Goal: Task Accomplishment & Management: Manage account settings

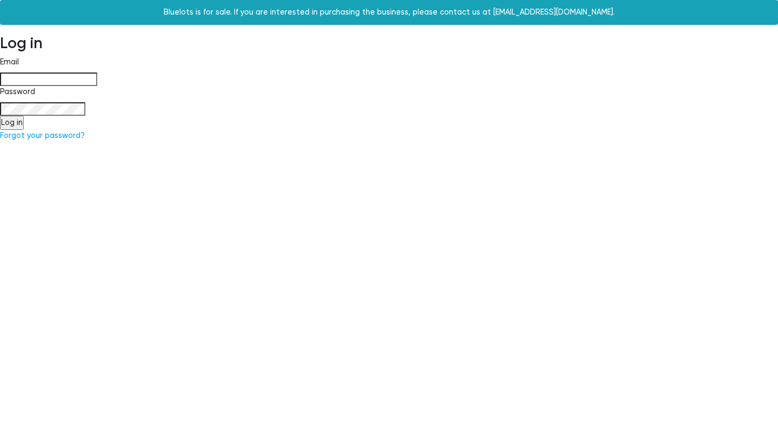
type input "[PERSON_NAME][EMAIL_ADDRESS][DOMAIN_NAME]"
click at [16, 124] on input "Log in" at bounding box center [12, 123] width 24 height 14
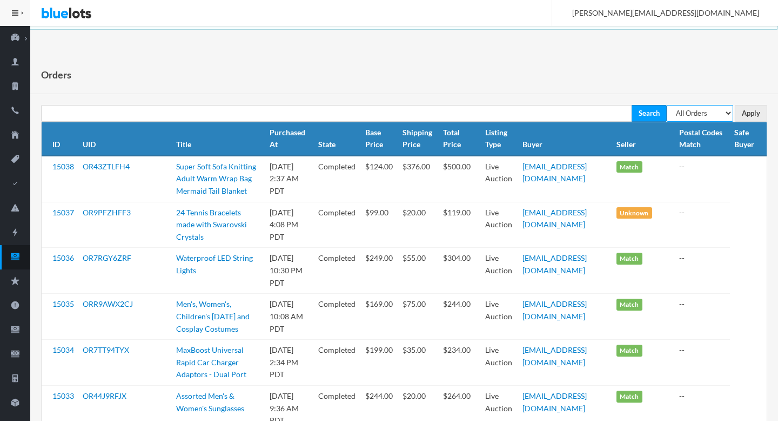
click at [689, 112] on select "All Orders Pending Completed Under review Cancelled" at bounding box center [700, 113] width 66 height 17
select select "pending"
click at [667, 105] on select "All Orders Pending Completed Under review Cancelled" at bounding box center [700, 113] width 66 height 17
click at [749, 111] on input "Apply" at bounding box center [751, 113] width 32 height 17
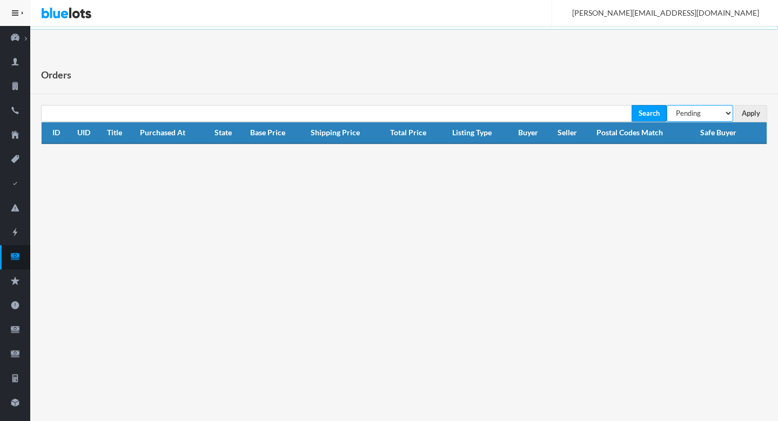
click at [700, 105] on select "All Orders Pending Completed Under review Cancelled" at bounding box center [700, 113] width 66 height 17
select select "under_review"
click at [667, 105] on select "All Orders Pending Completed Under review Cancelled" at bounding box center [700, 113] width 66 height 17
click at [758, 116] on input "Apply" at bounding box center [751, 113] width 32 height 17
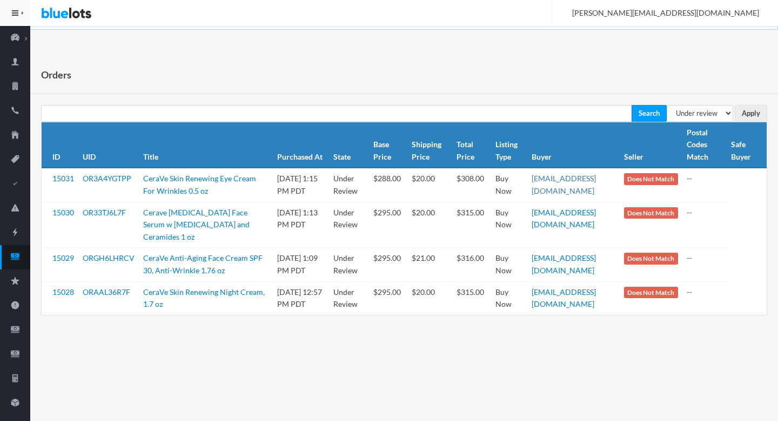
click at [564, 177] on link "[EMAIL_ADDRESS][DOMAIN_NAME]" at bounding box center [564, 185] width 64 height 22
click at [111, 180] on link "OR3A4YGTPP" at bounding box center [107, 178] width 49 height 9
click at [111, 214] on link "OR33TJ6L7F" at bounding box center [104, 212] width 43 height 9
click at [111, 258] on link "ORGH6LHRCV" at bounding box center [109, 257] width 52 height 9
click at [115, 298] on td "ORAAL36R7F" at bounding box center [108, 298] width 61 height 34
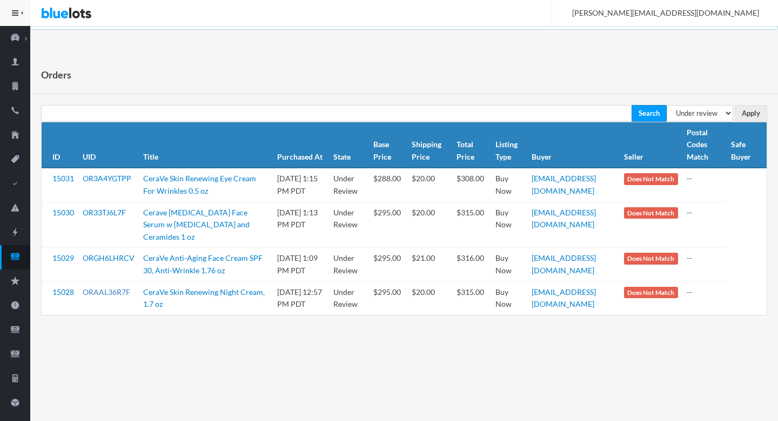
click at [109, 294] on link "ORAAL36R7F" at bounding box center [107, 291] width 48 height 9
click at [18, 261] on ion-icon "cash" at bounding box center [15, 256] width 30 height 11
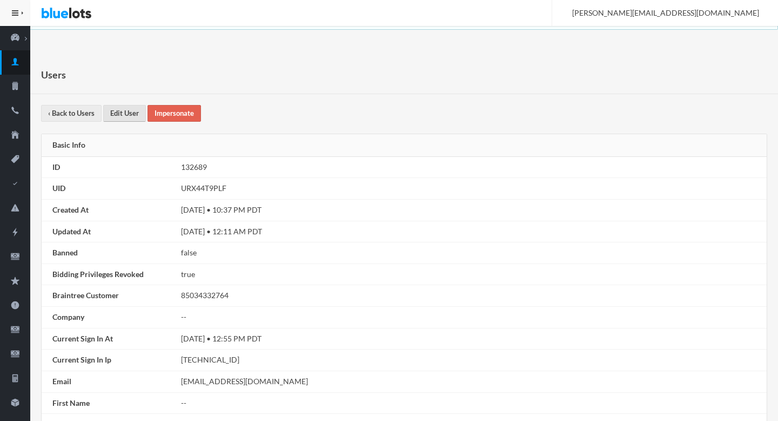
click at [116, 109] on link "Edit User" at bounding box center [124, 113] width 43 height 17
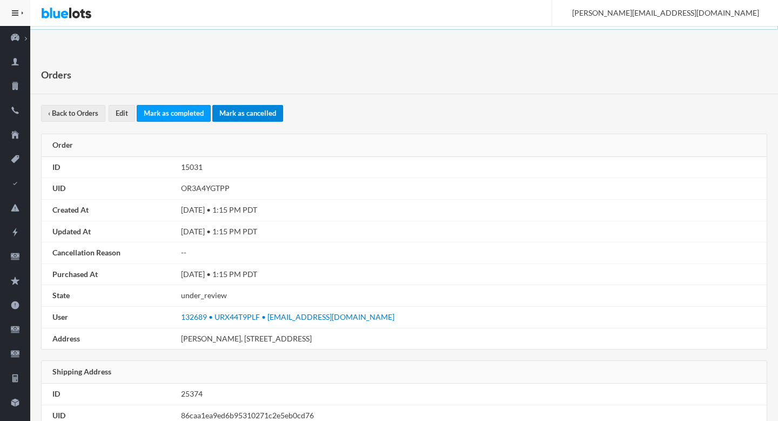
click at [251, 115] on link "Mark as cancelled" at bounding box center [247, 113] width 71 height 17
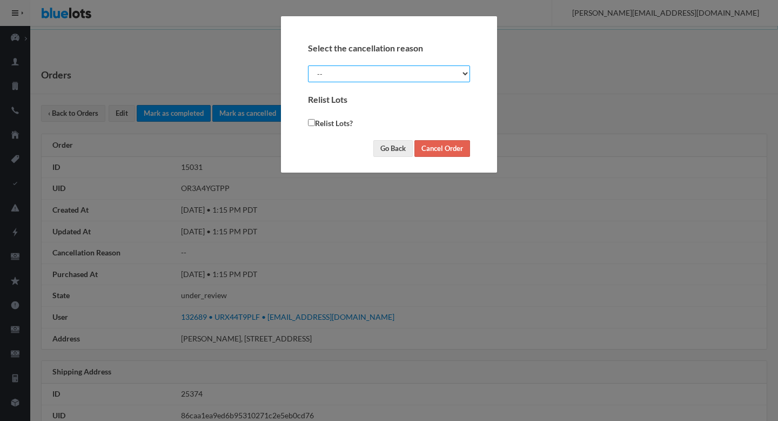
click at [381, 79] on select "-- Suspected Fraud Buyer Requested Seller Requested" at bounding box center [389, 73] width 162 height 17
select select "suspected_fraud"
click at [308, 65] on select "-- Suspected Fraud Buyer Requested Seller Requested" at bounding box center [389, 73] width 162 height 17
checkbox input "true"
click at [457, 152] on input "Cancel Order" at bounding box center [443, 148] width 56 height 17
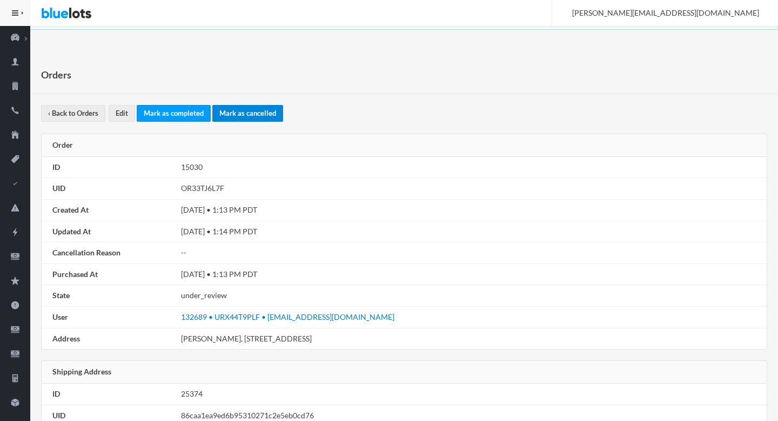
click at [239, 116] on link "Mark as cancelled" at bounding box center [247, 113] width 71 height 17
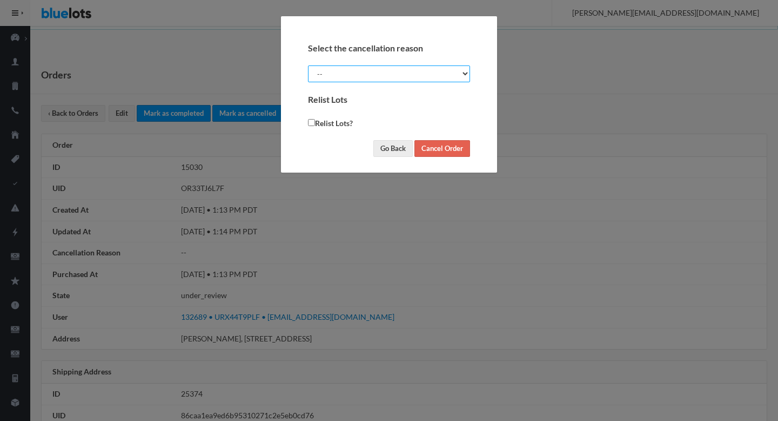
click at [394, 80] on select "-- Suspected Fraud Buyer Requested Seller Requested" at bounding box center [389, 73] width 162 height 17
select select "suspected_fraud"
click at [308, 65] on select "-- Suspected Fraud Buyer Requested Seller Requested" at bounding box center [389, 73] width 162 height 17
checkbox input "true"
click at [442, 145] on input "Cancel Order" at bounding box center [443, 148] width 56 height 17
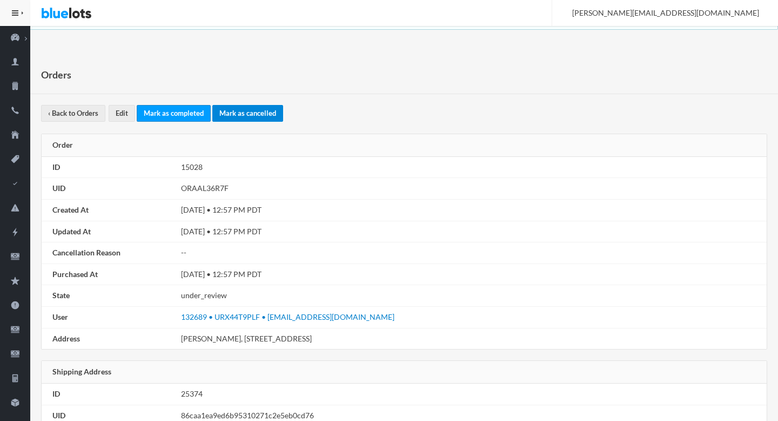
click at [249, 117] on link "Mark as cancelled" at bounding box center [247, 113] width 71 height 17
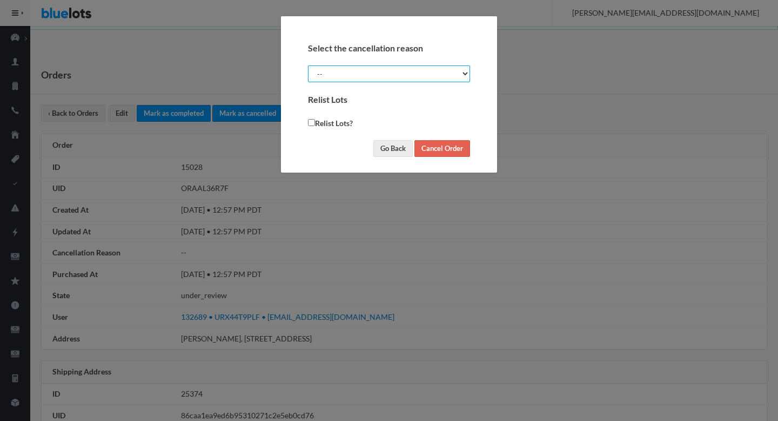
click at [407, 68] on select "-- Suspected Fraud Buyer Requested Seller Requested" at bounding box center [389, 73] width 162 height 17
select select "suspected_fraud"
click at [308, 65] on select "-- Suspected Fraud Buyer Requested Seller Requested" at bounding box center [389, 73] width 162 height 17
checkbox input "true"
click at [438, 143] on input "Cancel Order" at bounding box center [443, 148] width 56 height 17
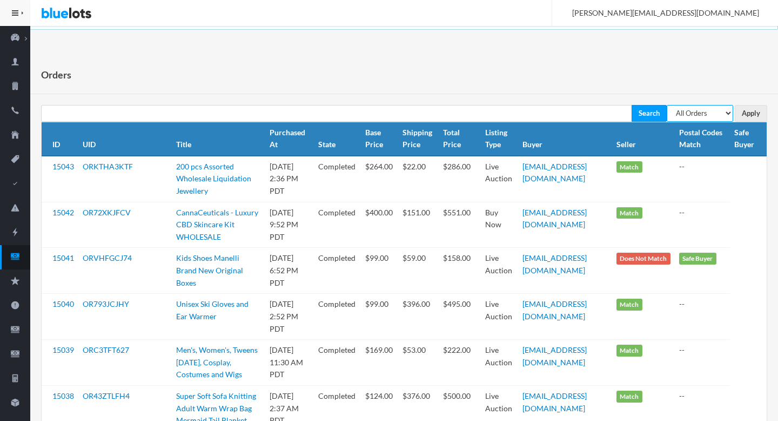
click at [718, 107] on select "All Orders Pending Completed Under review Cancelled" at bounding box center [700, 113] width 66 height 17
select select "pending"
click at [667, 105] on select "All Orders Pending Completed Under review Cancelled" at bounding box center [700, 113] width 66 height 17
click at [731, 115] on select "All Orders Pending Completed Under review Cancelled" at bounding box center [700, 113] width 66 height 17
click at [748, 115] on input "Apply" at bounding box center [751, 113] width 32 height 17
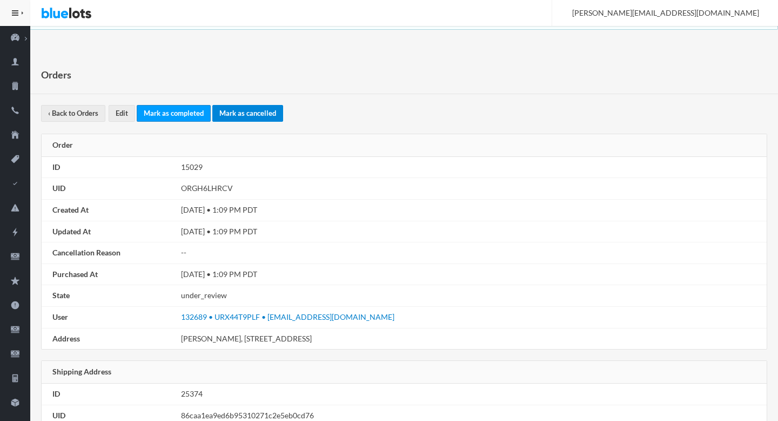
click at [254, 119] on link "Mark as cancelled" at bounding box center [247, 113] width 71 height 17
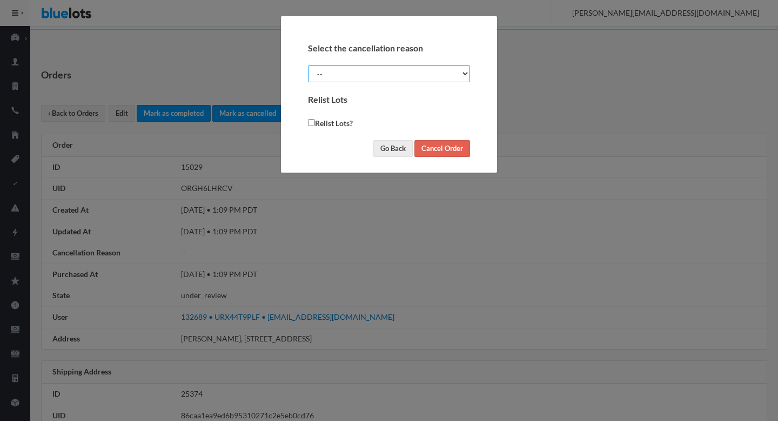
click at [414, 71] on select "-- Suspected Fraud Buyer Requested Seller Requested" at bounding box center [389, 73] width 162 height 17
select select "suspected_fraud"
click at [308, 65] on select "-- Suspected Fraud Buyer Requested Seller Requested" at bounding box center [389, 73] width 162 height 17
checkbox input "true"
click at [461, 149] on input "Cancel Order" at bounding box center [443, 148] width 56 height 17
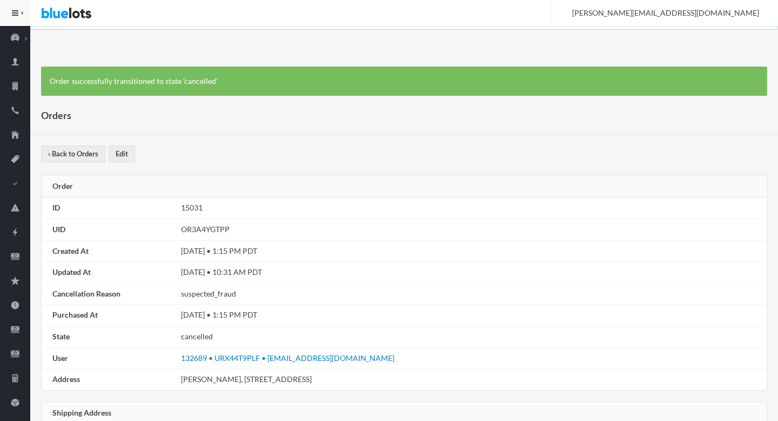
scroll to position [674, 0]
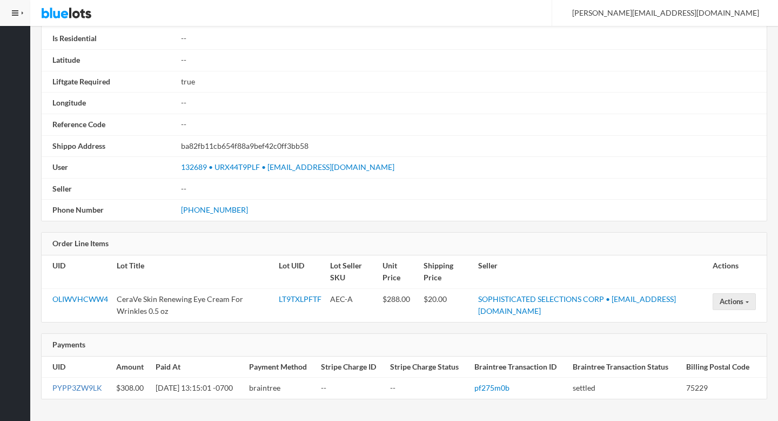
click at [82, 388] on link "PYPP3ZW9LK" at bounding box center [77, 387] width 50 height 9
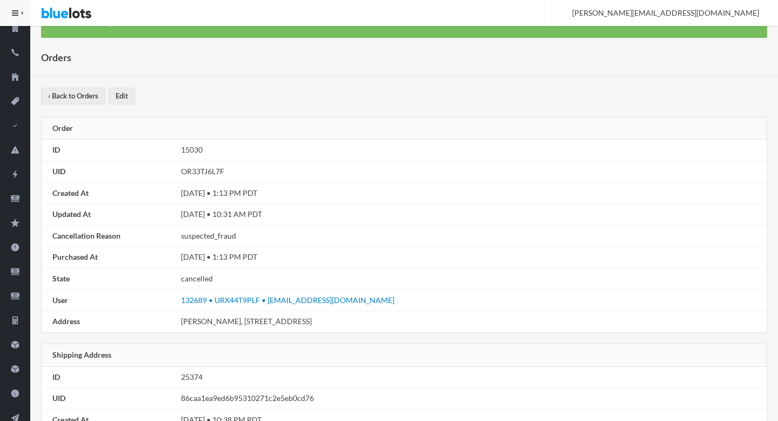
scroll to position [674, 0]
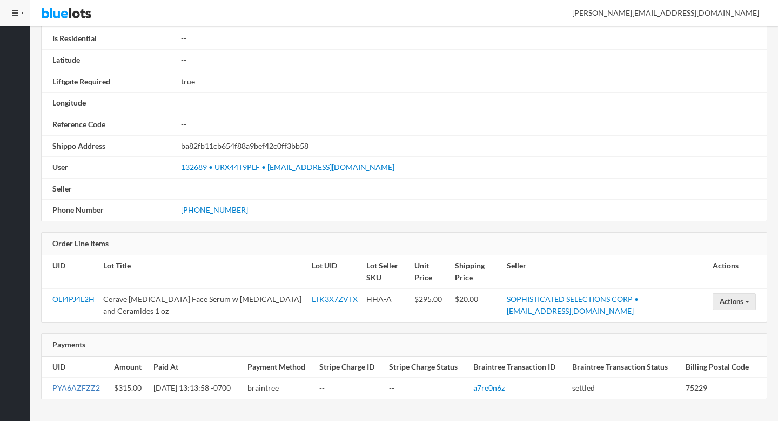
click at [75, 391] on link "PYA6AZFZZ2" at bounding box center [76, 387] width 48 height 9
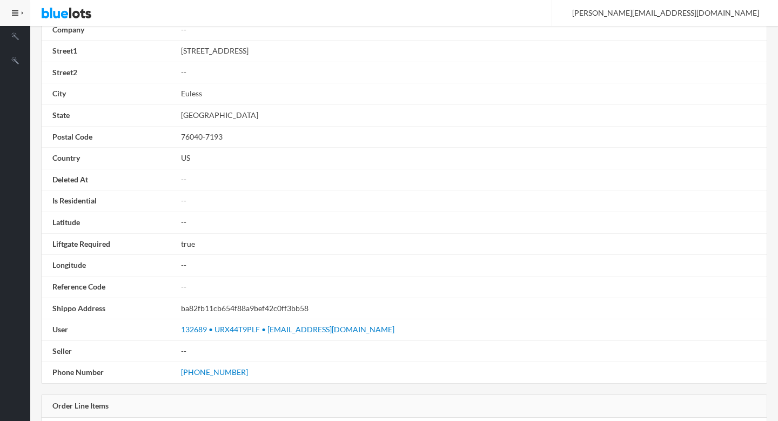
scroll to position [674, 0]
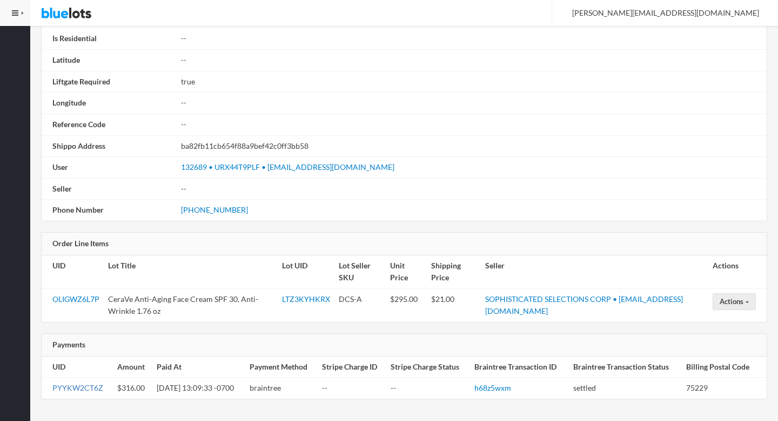
click at [76, 389] on link "PYYKW2CT6Z" at bounding box center [77, 387] width 51 height 9
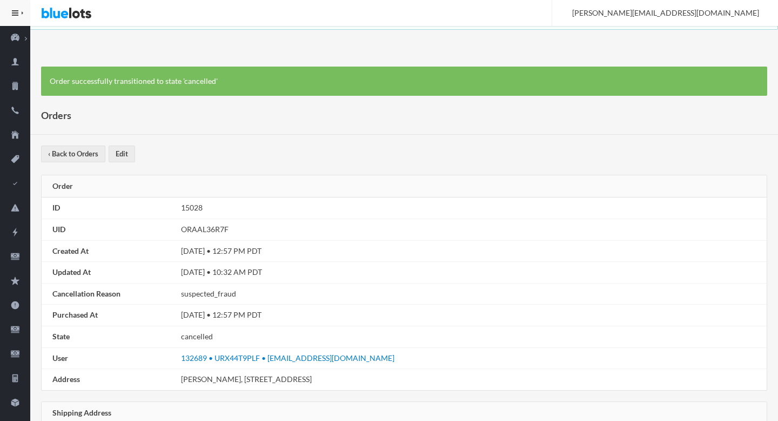
scroll to position [674, 0]
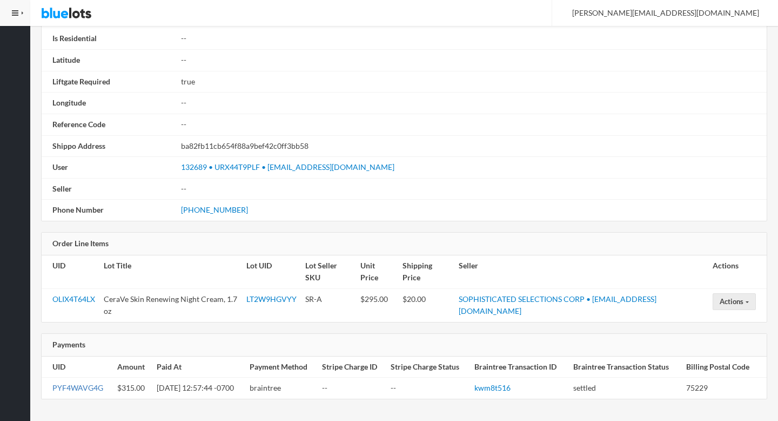
click at [72, 388] on link "PYF4WAVG4G" at bounding box center [77, 387] width 51 height 9
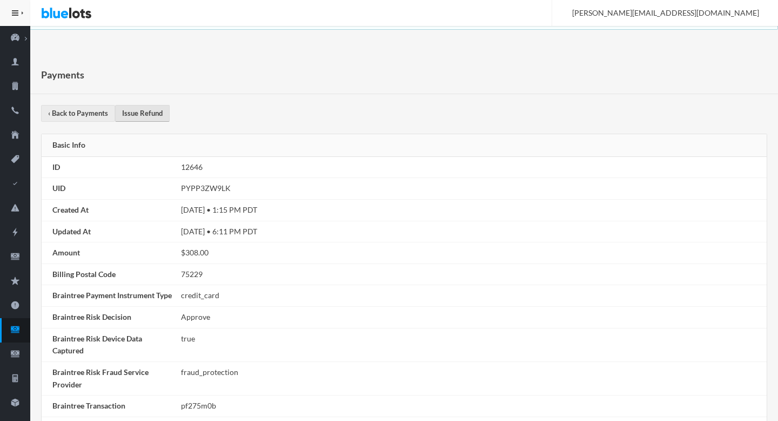
click at [137, 121] on link "Issue Refund" at bounding box center [142, 113] width 55 height 17
click at [143, 115] on link "Issue Refund" at bounding box center [142, 113] width 55 height 17
click at [148, 121] on link "Issue Refund" at bounding box center [142, 113] width 55 height 17
click at [142, 113] on link "Issue Refund" at bounding box center [142, 113] width 55 height 17
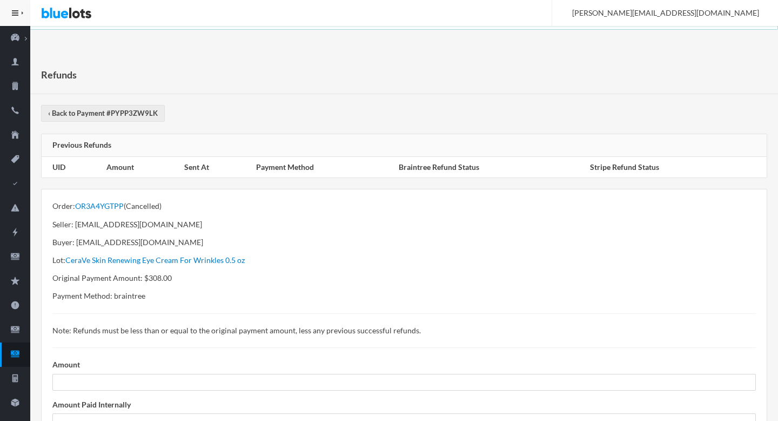
click at [154, 282] on p "Original Payment Amount: $308.00" at bounding box center [404, 278] width 704 height 12
copy p "308.00"
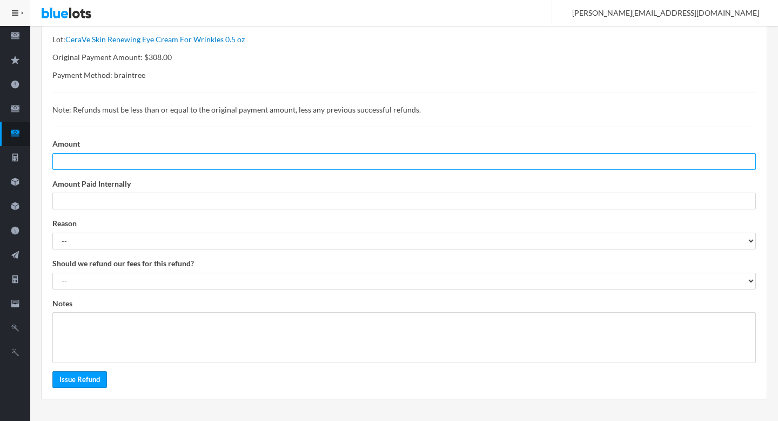
click at [112, 166] on input "number" at bounding box center [404, 161] width 704 height 17
paste input "308.00"
type input "308.00"
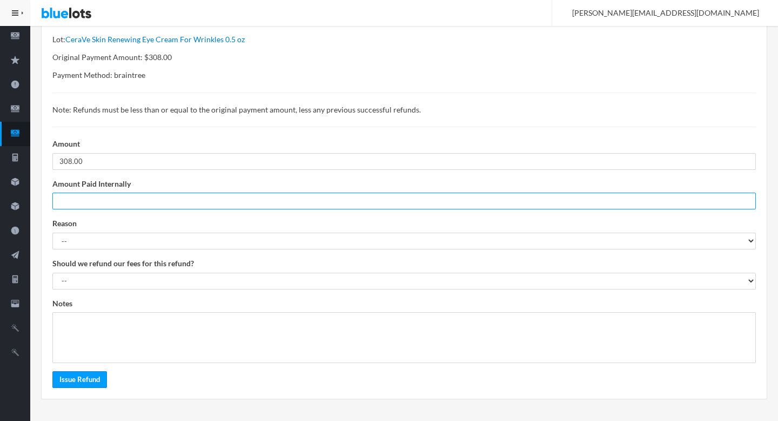
click at [101, 196] on input "number" at bounding box center [404, 200] width 704 height 17
type input "0"
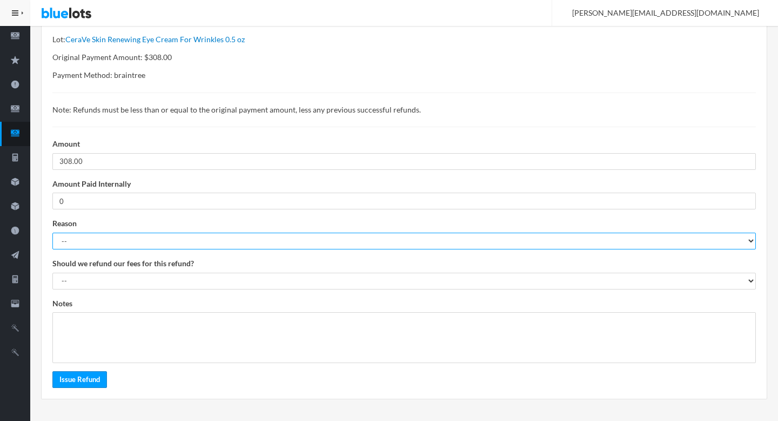
click at [94, 241] on select "-- Suspected Fraud Missing Items Damaged Items Shipping Loss Or Damage Customer…" at bounding box center [404, 240] width 704 height 17
select select "suspected_fraud"
click at [52, 232] on select "-- Suspected Fraud Missing Items Damaged Items Shipping Loss Or Damage Customer…" at bounding box center [404, 240] width 704 height 17
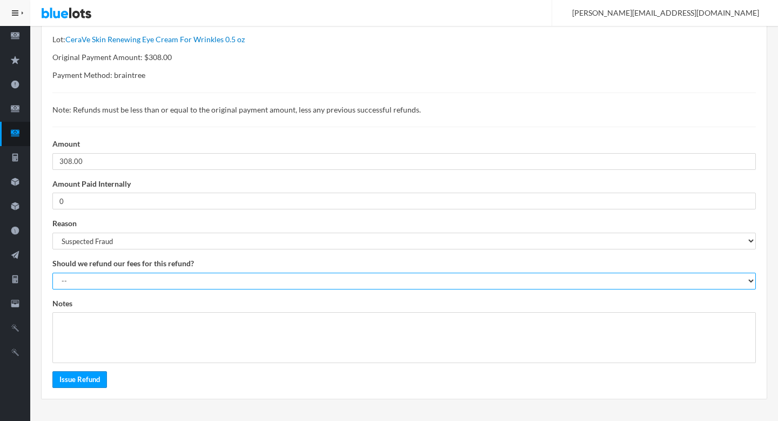
click at [103, 276] on select "-- YES - Refund commission and payment processing fee NO - Do not refund commis…" at bounding box center [404, 280] width 704 height 17
select select "1"
click at [52, 272] on select "-- YES - Refund commission and payment processing fee NO - Do not refund commis…" at bounding box center [404, 280] width 704 height 17
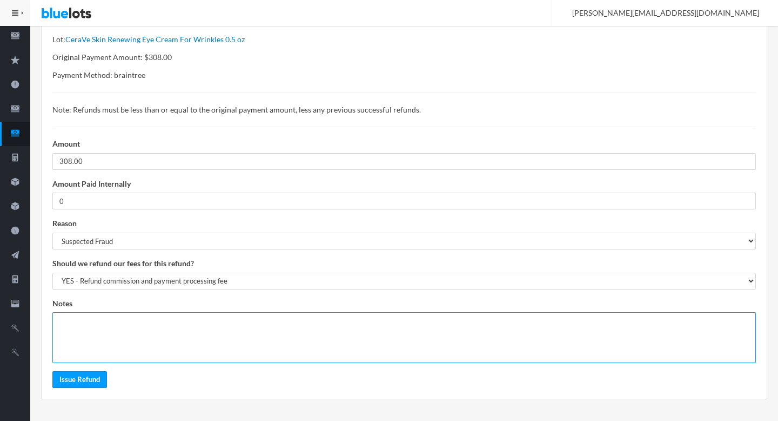
click at [203, 323] on textarea at bounding box center [404, 337] width 704 height 51
paste textarea "[URL][DOMAIN_NAME]"
type textarea "[URL][DOMAIN_NAME]"
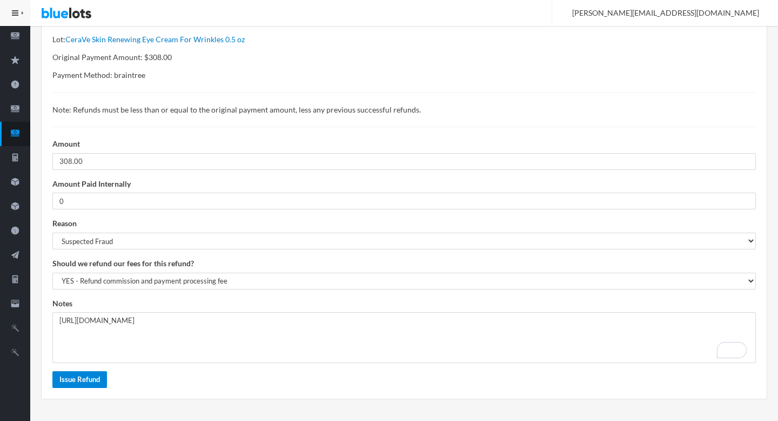
click at [88, 382] on input "Issue Refund" at bounding box center [79, 379] width 55 height 17
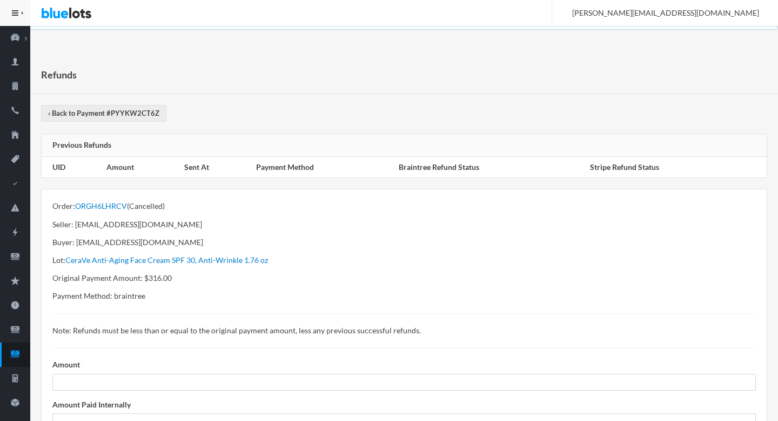
scroll to position [221, 0]
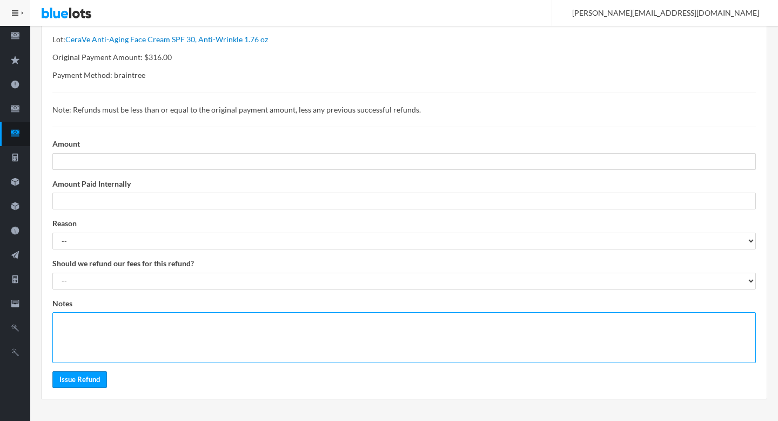
click at [160, 328] on textarea at bounding box center [404, 337] width 704 height 51
paste textarea "[URL][DOMAIN_NAME]"
type textarea "[URL][DOMAIN_NAME]"
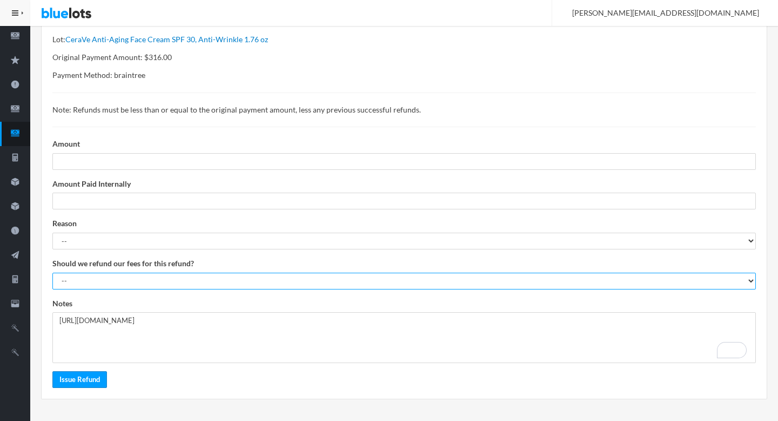
click at [199, 272] on select "-- YES - Refund commission and payment processing fee NO - Do not refund commis…" at bounding box center [404, 280] width 704 height 17
select select "1"
click at [52, 272] on select "-- YES - Refund commission and payment processing fee NO - Do not refund commis…" at bounding box center [404, 280] width 704 height 17
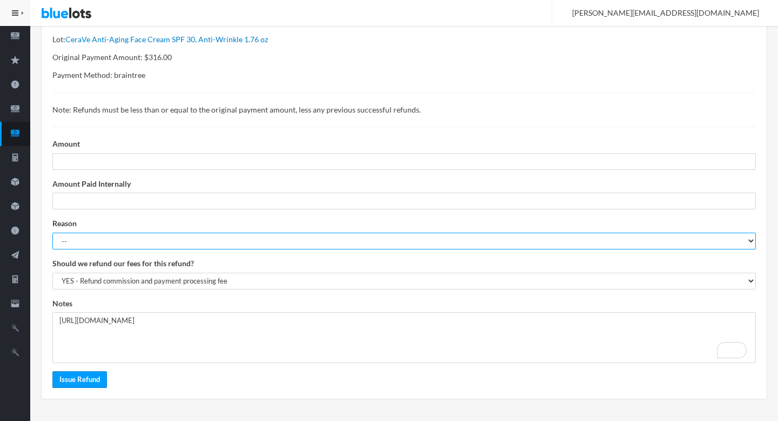
click at [135, 248] on select "-- Suspected Fraud Missing Items Damaged Items Shipping Loss Or Damage Customer…" at bounding box center [404, 240] width 704 height 17
select select "suspected_fraud"
click at [52, 232] on select "-- Suspected Fraud Missing Items Damaged Items Shipping Loss Or Damage Customer…" at bounding box center [404, 240] width 704 height 17
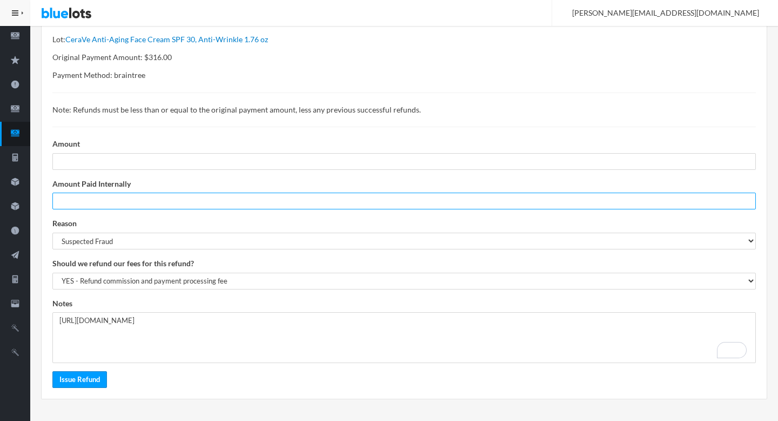
click at [115, 208] on input "number" at bounding box center [404, 200] width 704 height 17
type input "0"
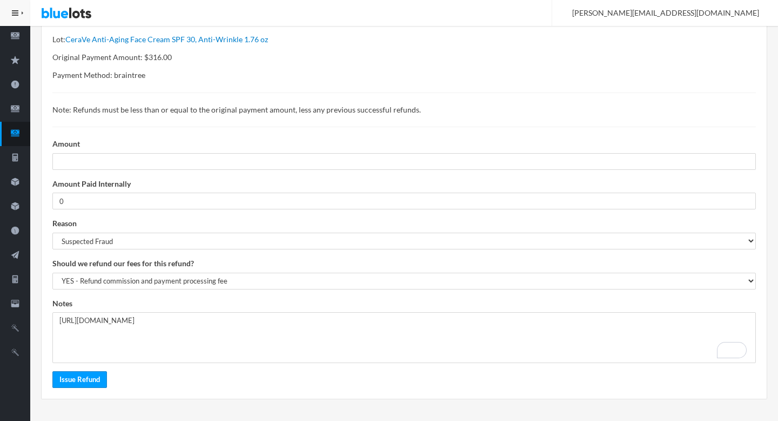
click at [154, 61] on p "Original Payment Amount: $316.00" at bounding box center [404, 57] width 704 height 12
copy p "316.00"
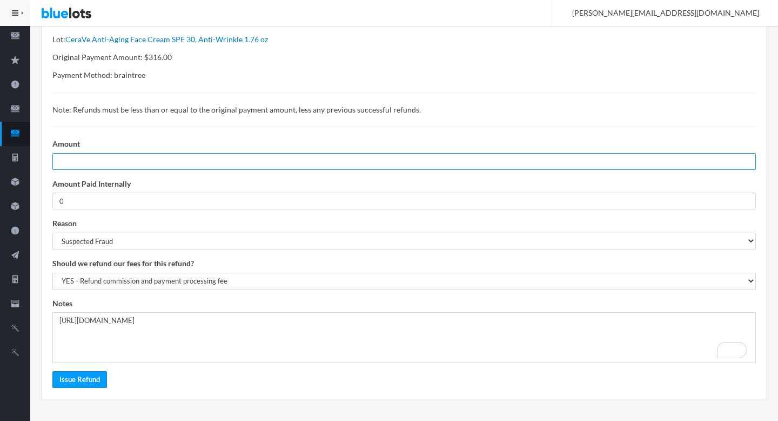
click at [107, 158] on input "number" at bounding box center [404, 161] width 704 height 17
paste input "316.00"
type input "316.00"
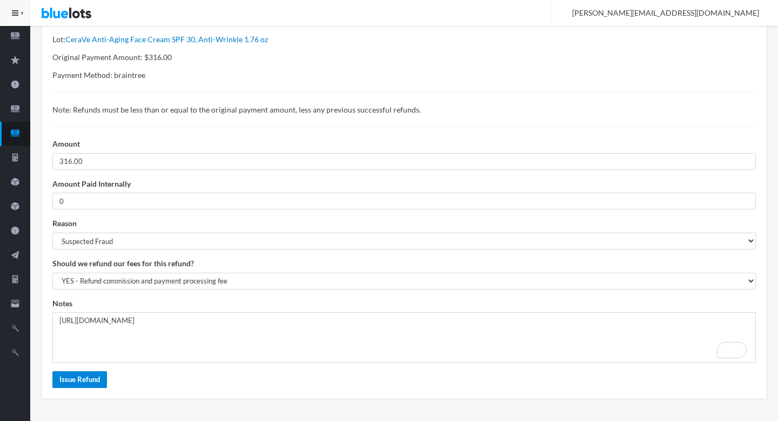
click at [63, 378] on input "Issue Refund" at bounding box center [79, 379] width 55 height 17
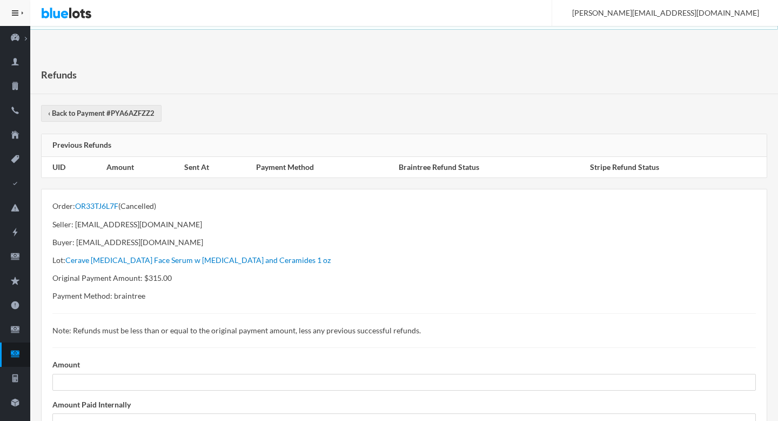
scroll to position [221, 0]
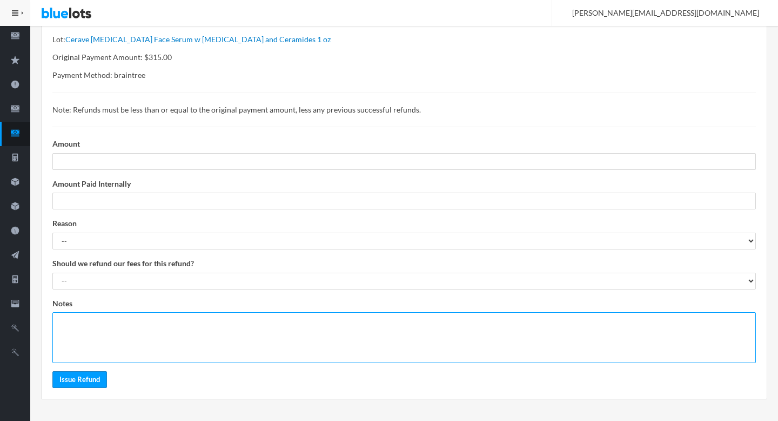
click at [108, 346] on textarea at bounding box center [404, 337] width 704 height 51
paste textarea "[URL][DOMAIN_NAME]"
type textarea "[URL][DOMAIN_NAME]"
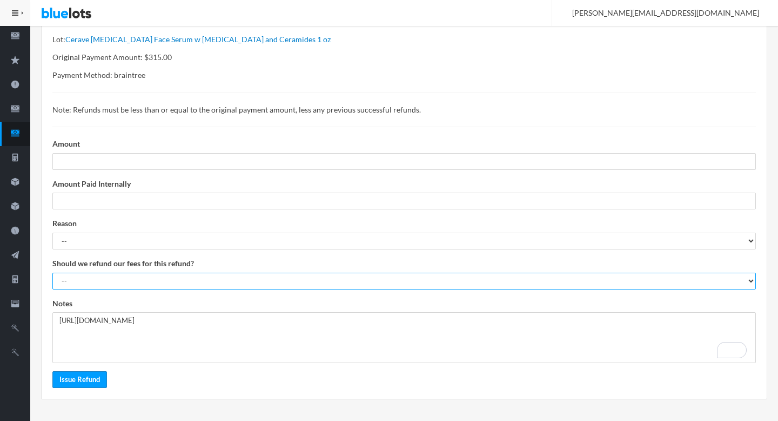
click at [155, 277] on select "-- YES - Refund commission and payment processing fee NO - Do not refund commis…" at bounding box center [404, 280] width 704 height 17
select select "1"
click at [52, 272] on select "-- YES - Refund commission and payment processing fee NO - Do not refund commis…" at bounding box center [404, 280] width 704 height 17
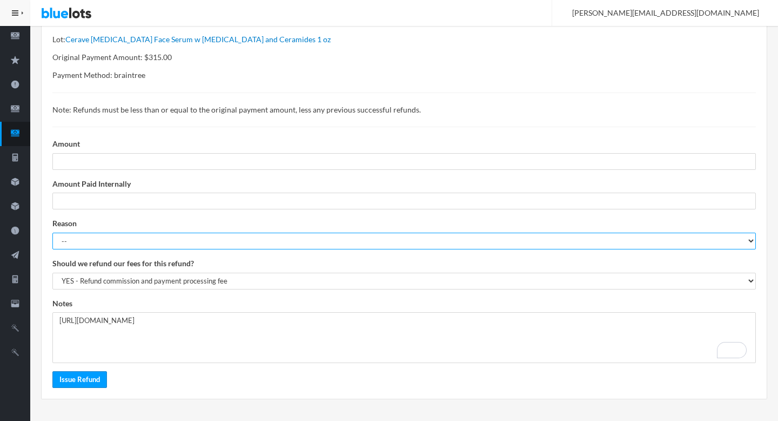
click at [111, 244] on select "-- Suspected Fraud Missing Items Damaged Items Shipping Loss Or Damage Customer…" at bounding box center [404, 240] width 704 height 17
select select "suspected_fraud"
click at [52, 232] on select "-- Suspected Fraud Missing Items Damaged Items Shipping Loss Or Damage Customer…" at bounding box center [404, 240] width 704 height 17
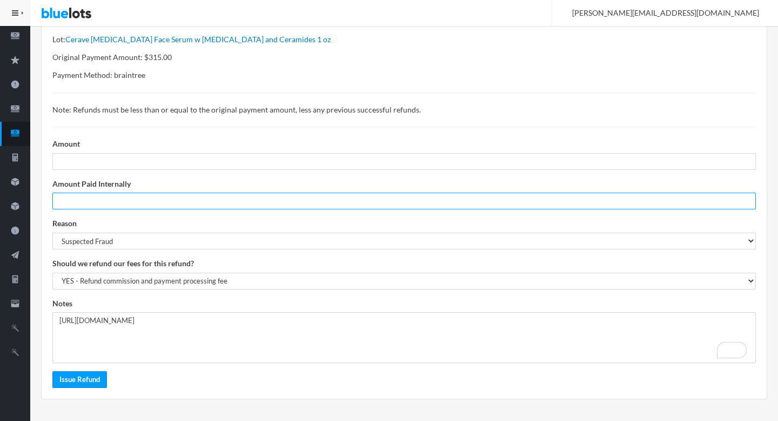
click at [118, 206] on input "number" at bounding box center [404, 200] width 704 height 17
type input "0"
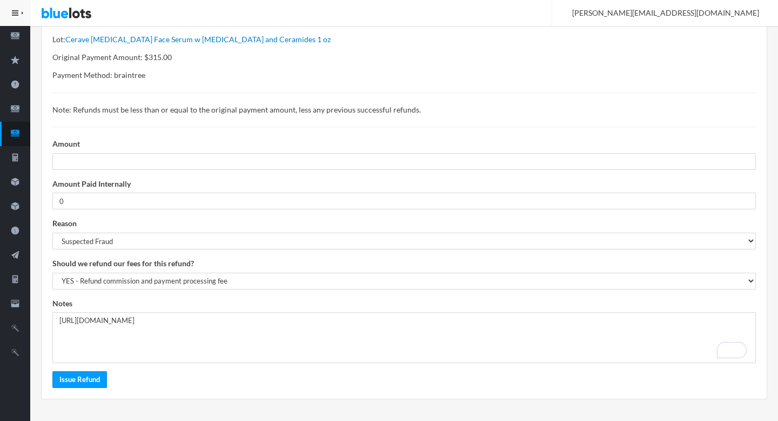
click at [158, 58] on p "Original Payment Amount: $315.00" at bounding box center [404, 57] width 704 height 12
copy p "315.00"
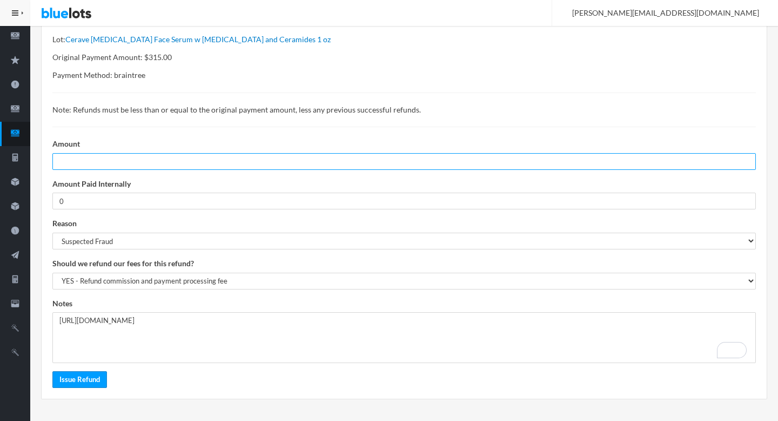
click at [137, 154] on input "number" at bounding box center [404, 161] width 704 height 17
paste input "315.00"
type input "315.00"
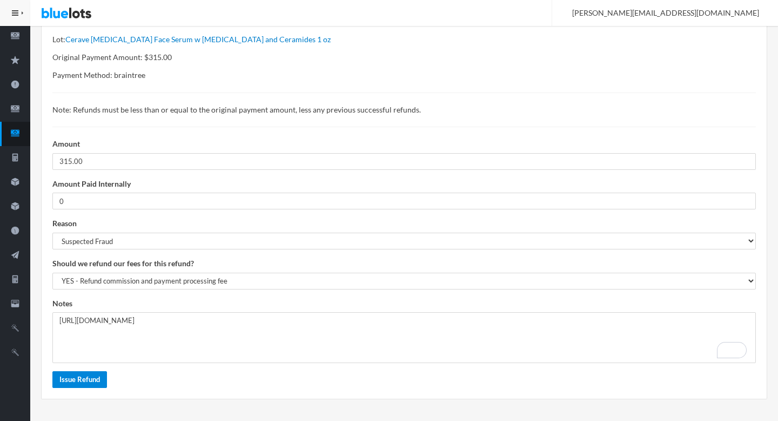
click at [82, 383] on input "Issue Refund" at bounding box center [79, 379] width 55 height 17
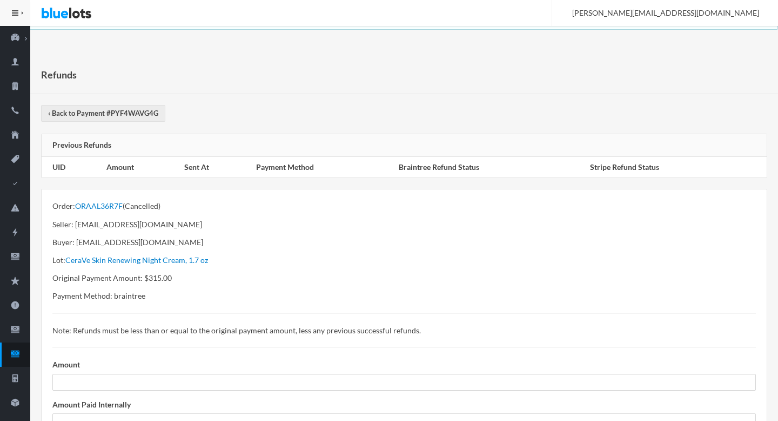
scroll to position [221, 0]
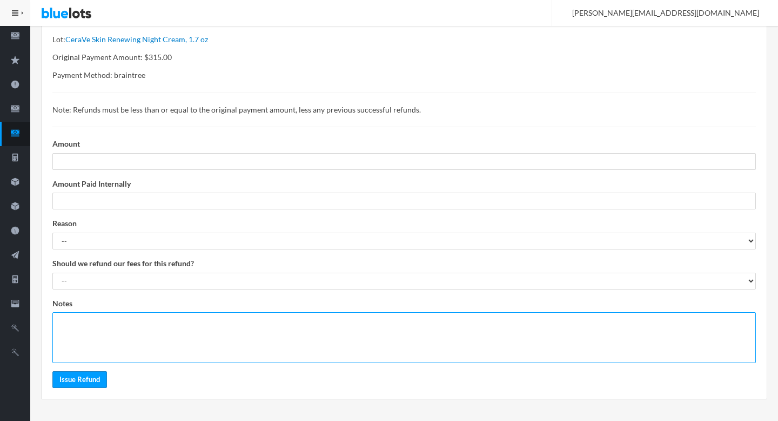
click at [155, 338] on textarea at bounding box center [404, 337] width 704 height 51
paste textarea "[URL][DOMAIN_NAME]"
type textarea "[URL][DOMAIN_NAME]"
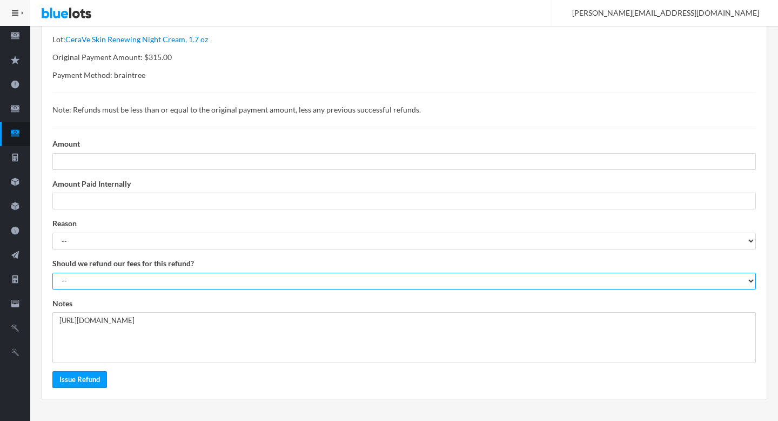
click at [170, 281] on select "-- YES - Refund commission and payment processing fee NO - Do not refund commis…" at bounding box center [404, 280] width 704 height 17
select select "1"
click at [52, 272] on select "-- YES - Refund commission and payment processing fee NO - Do not refund commis…" at bounding box center [404, 280] width 704 height 17
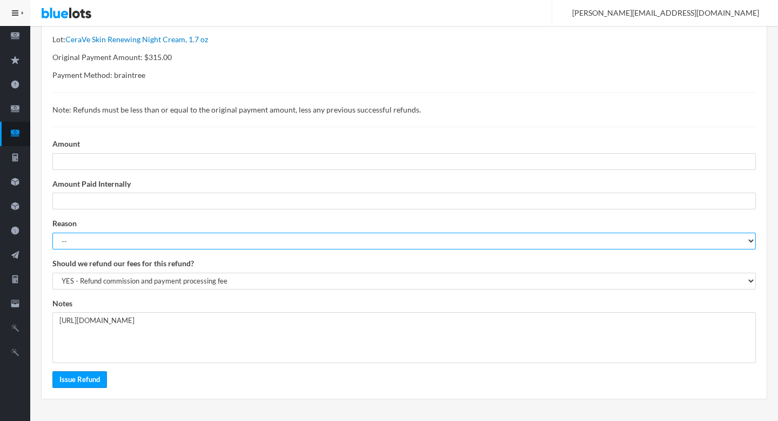
click at [175, 241] on select "-- Suspected Fraud Missing Items Damaged Items Shipping Loss Or Damage Customer…" at bounding box center [404, 240] width 704 height 17
select select "suspected_fraud"
click at [52, 232] on select "-- Suspected Fraud Missing Items Damaged Items Shipping Loss Or Damage Customer…" at bounding box center [404, 240] width 704 height 17
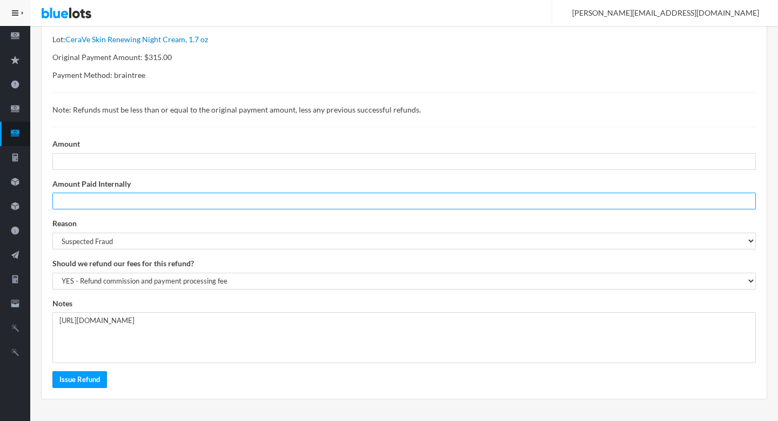
click at [107, 197] on input "number" at bounding box center [404, 200] width 704 height 17
type input "0"
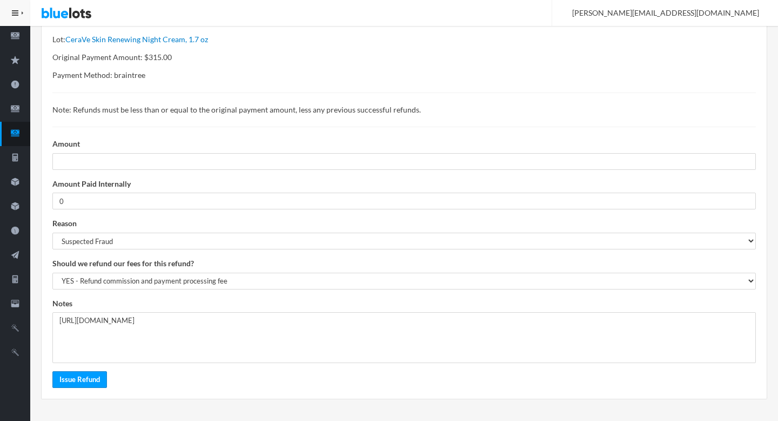
click at [164, 57] on p "Original Payment Amount: $315.00" at bounding box center [404, 57] width 704 height 12
copy p "315.00"
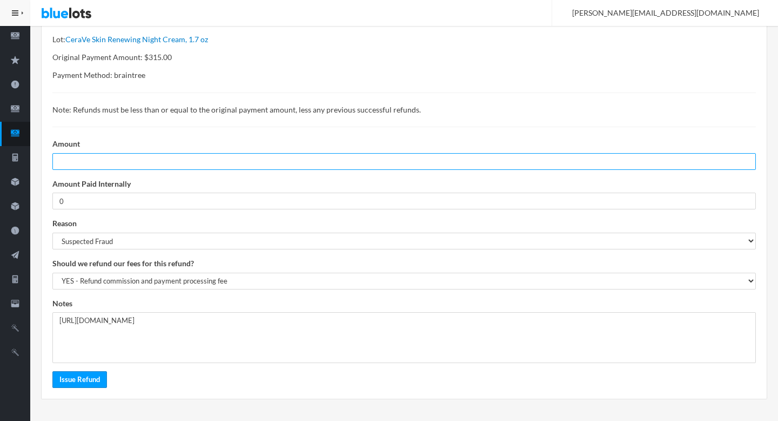
click at [120, 161] on input "number" at bounding box center [404, 161] width 704 height 17
paste input "315.00"
type input "315.00"
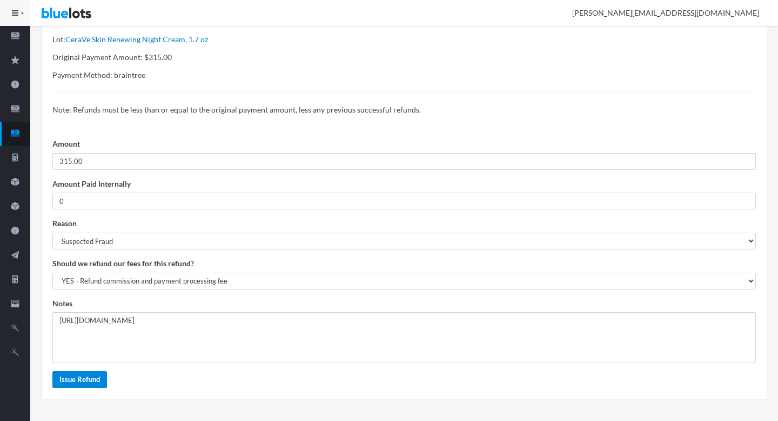
click at [86, 384] on input "Issue Refund" at bounding box center [79, 379] width 55 height 17
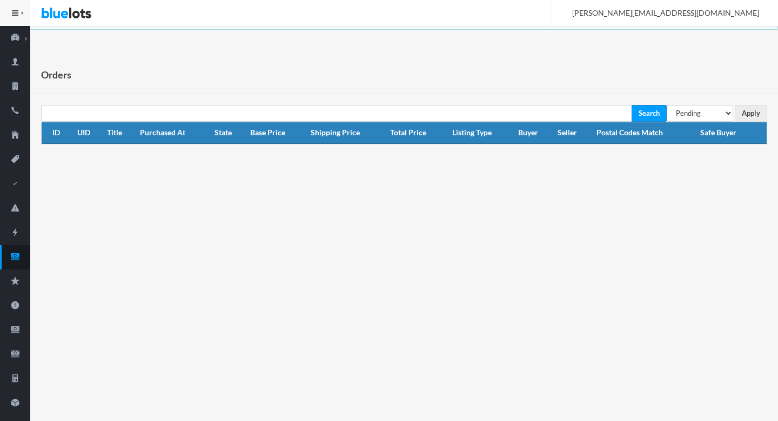
select select "under_review"
click at [667, 105] on select "All Orders Pending Completed Under review Cancelled" at bounding box center [700, 113] width 66 height 17
click at [761, 108] on input "Apply" at bounding box center [751, 113] width 32 height 17
